Goal: Information Seeking & Learning: Learn about a topic

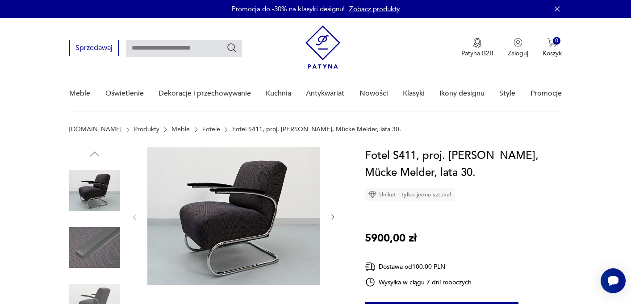
click at [202, 130] on link "Fotele" at bounding box center [211, 129] width 18 height 7
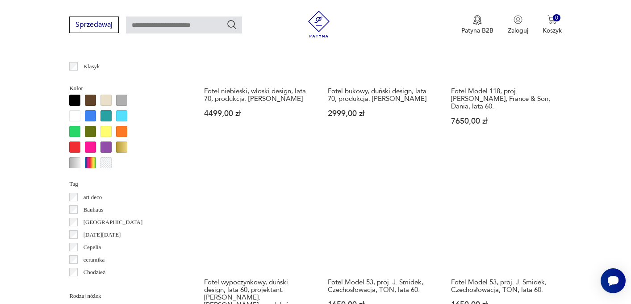
scroll to position [870, 0]
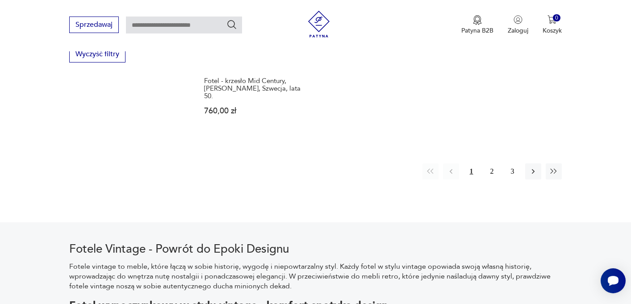
scroll to position [1407, 0]
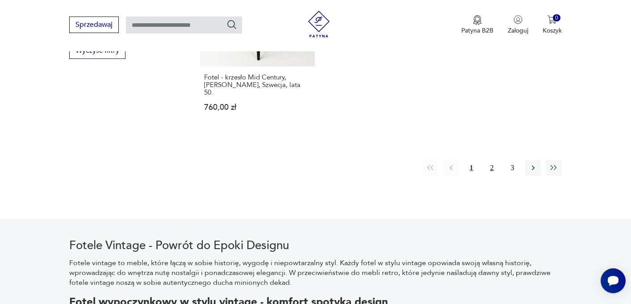
click at [491, 160] on button "2" at bounding box center [492, 168] width 16 height 16
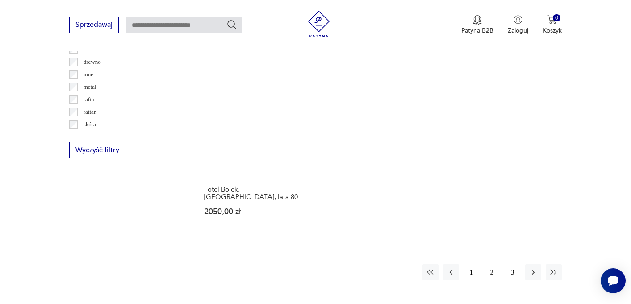
scroll to position [1315, 0]
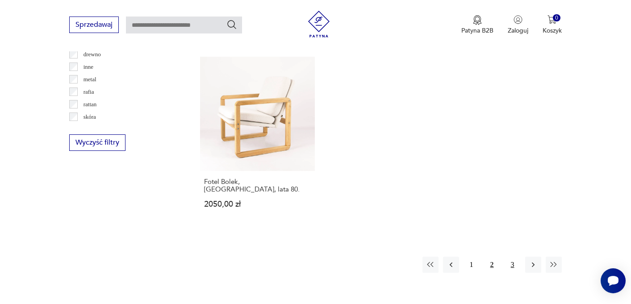
click at [513, 257] on button "3" at bounding box center [513, 265] width 16 height 16
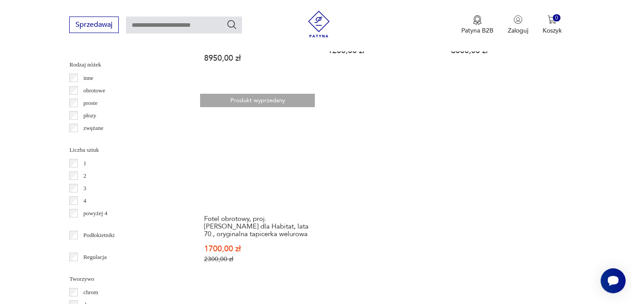
scroll to position [1072, 0]
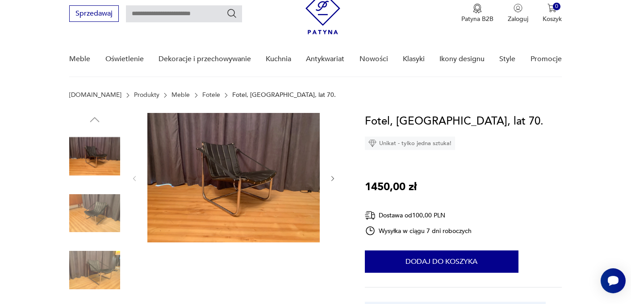
scroll to position [41, 0]
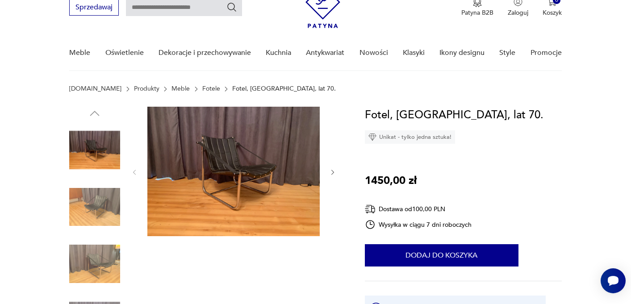
click at [274, 174] on img at bounding box center [233, 172] width 172 height 130
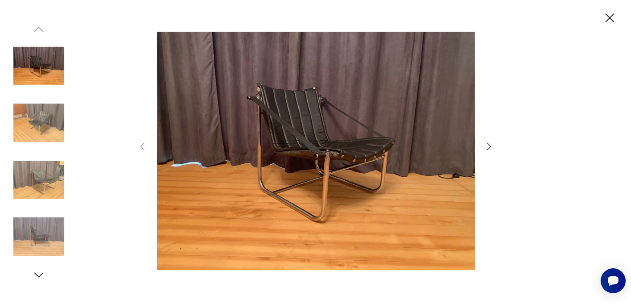
click at [487, 147] on icon "button" at bounding box center [489, 146] width 11 height 11
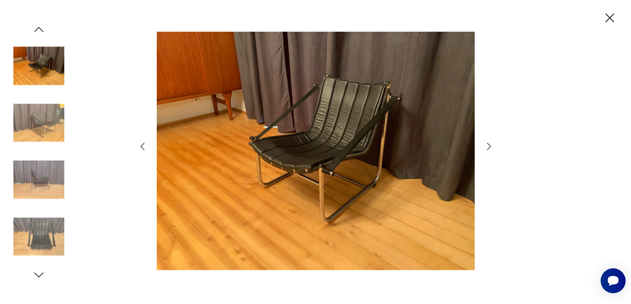
click at [487, 147] on icon "button" at bounding box center [489, 146] width 11 height 11
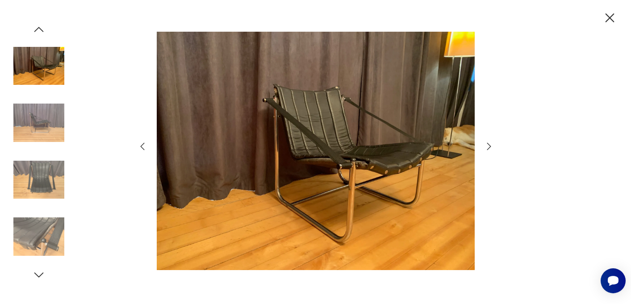
click at [487, 147] on icon "button" at bounding box center [489, 146] width 11 height 11
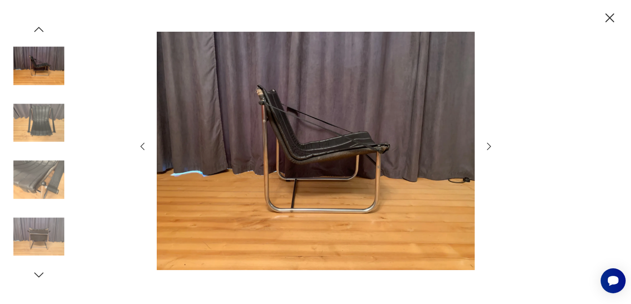
click at [487, 147] on icon "button" at bounding box center [489, 146] width 11 height 11
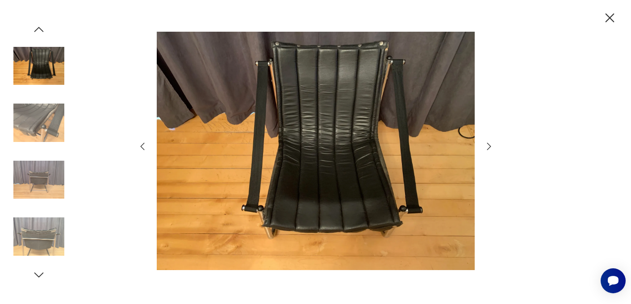
click at [487, 147] on icon "button" at bounding box center [489, 146] width 11 height 11
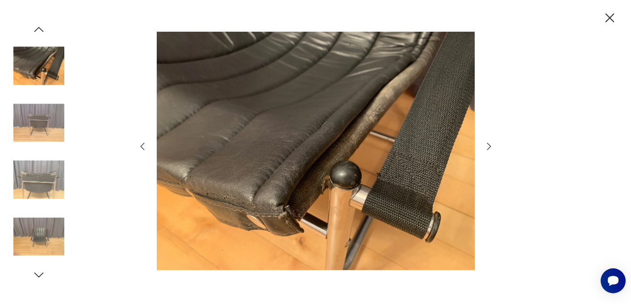
click at [487, 147] on icon "button" at bounding box center [489, 146] width 11 height 11
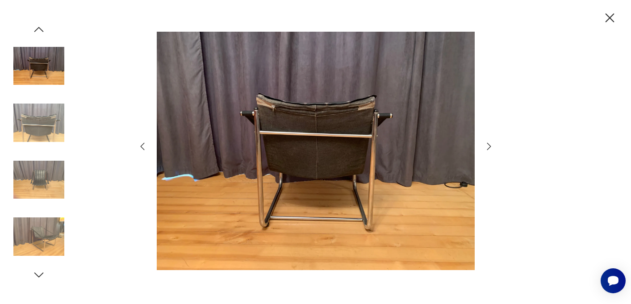
click at [606, 18] on icon "button" at bounding box center [610, 18] width 16 height 16
